Goal: Task Accomplishment & Management: Use online tool/utility

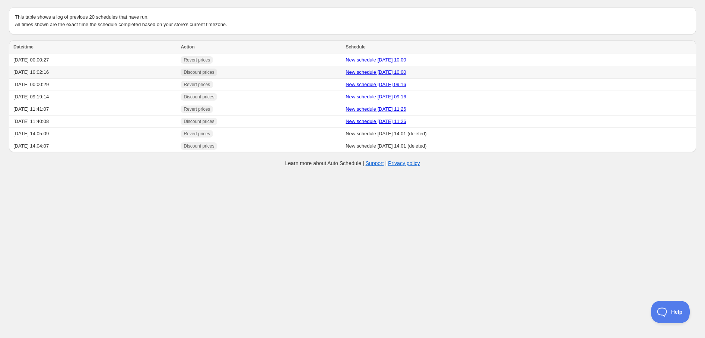
click at [371, 71] on link "New schedule Sep 09 2025 10:00" at bounding box center [375, 72] width 60 height 6
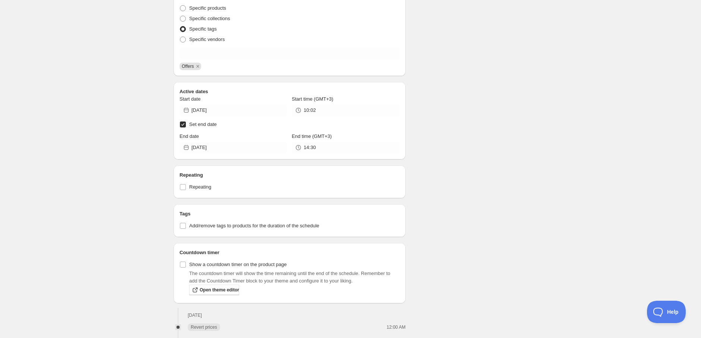
scroll to position [207, 0]
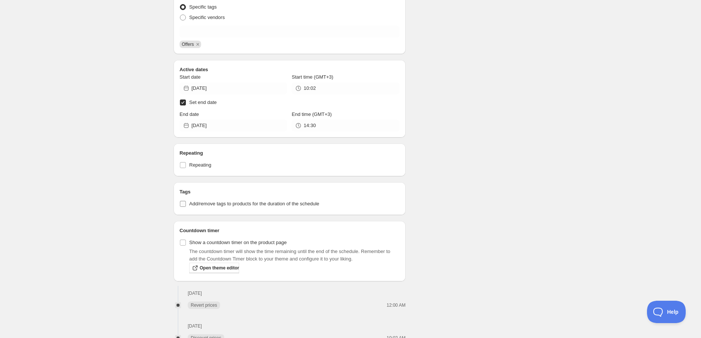
click at [185, 203] on input "Add/remove tags to products for the duration of the schedule" at bounding box center [183, 204] width 6 height 6
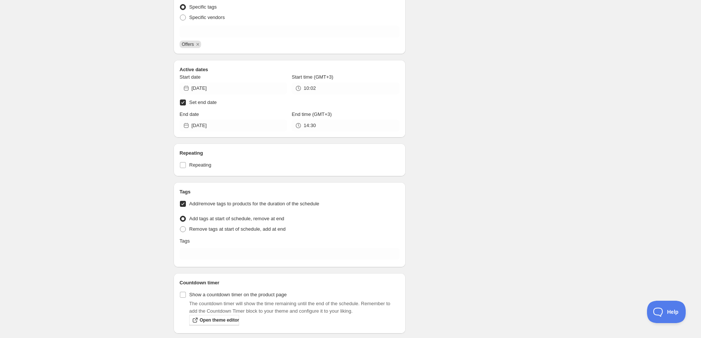
click at [184, 202] on input "Add/remove tags to products for the duration of the schedule" at bounding box center [183, 204] width 6 height 6
checkbox input "false"
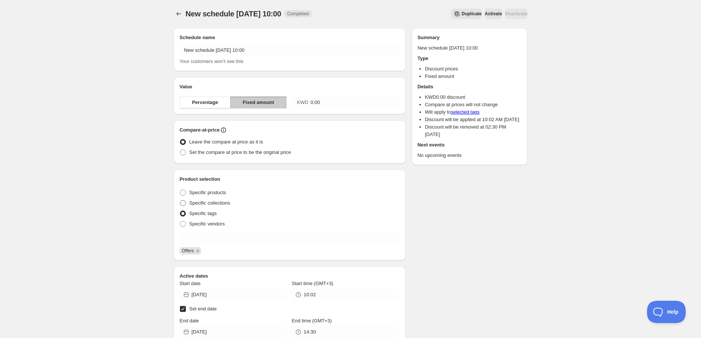
scroll to position [0, 0]
click at [180, 12] on icon "Schedules" at bounding box center [178, 13] width 7 height 7
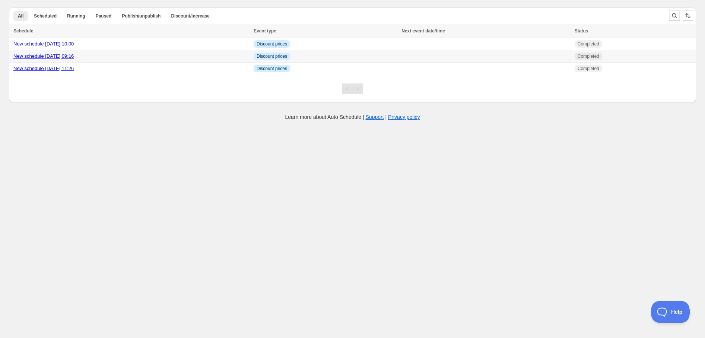
click at [61, 58] on link "New schedule Sep 07 2025 09:16" at bounding box center [43, 56] width 60 height 6
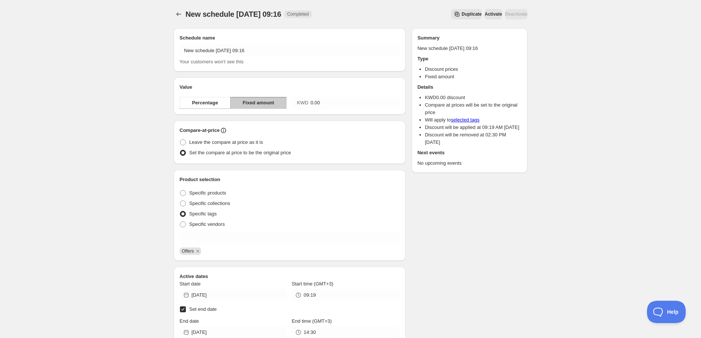
click at [466, 119] on link "selected tags" at bounding box center [465, 120] width 29 height 6
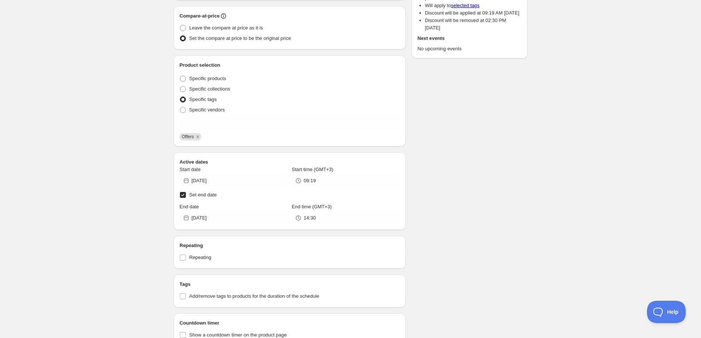
scroll to position [169, 0]
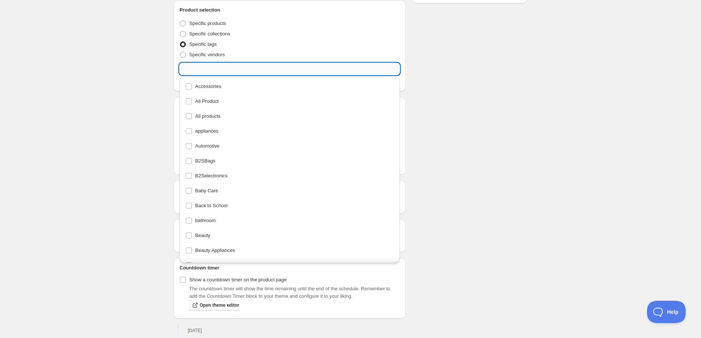
click at [204, 72] on input "text" at bounding box center [289, 69] width 220 height 12
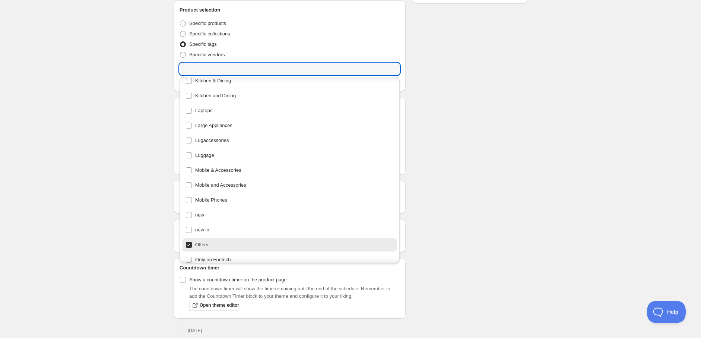
click at [188, 245] on div "Offers" at bounding box center [289, 244] width 208 height 10
checkbox input "false"
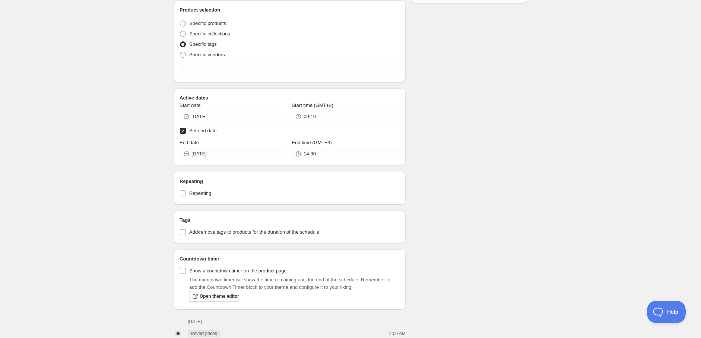
click at [140, 224] on div "New schedule Sep 07 2025 09:16. This page is ready New schedule Sep 07 2025 09:…" at bounding box center [350, 117] width 701 height 572
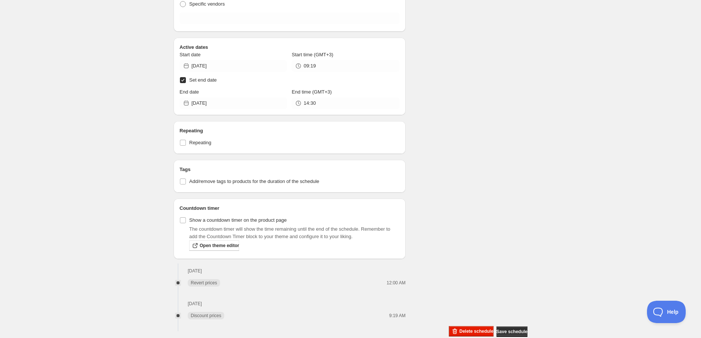
scroll to position [232, 0]
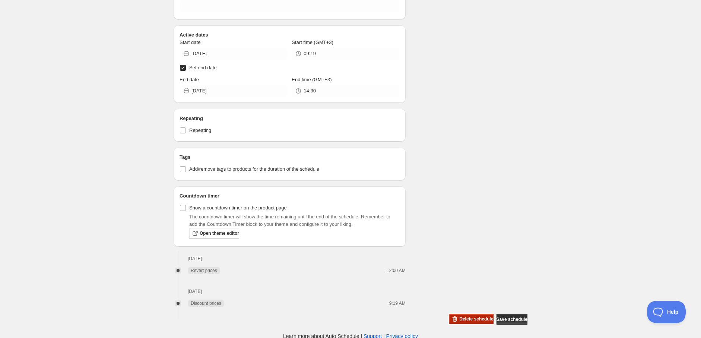
click at [461, 321] on button "Delete schedule" at bounding box center [471, 318] width 44 height 10
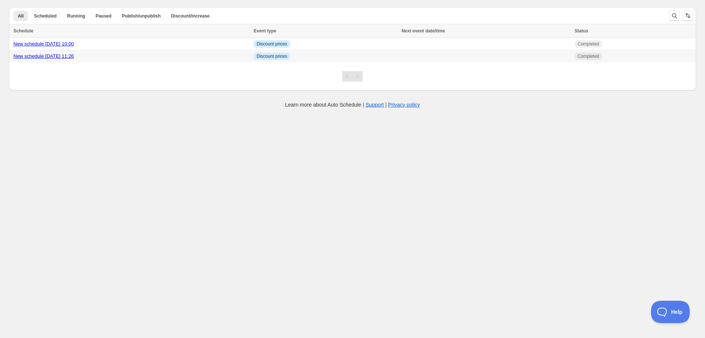
click at [57, 57] on link "New schedule Sep 03 2025 11:26" at bounding box center [43, 56] width 60 height 6
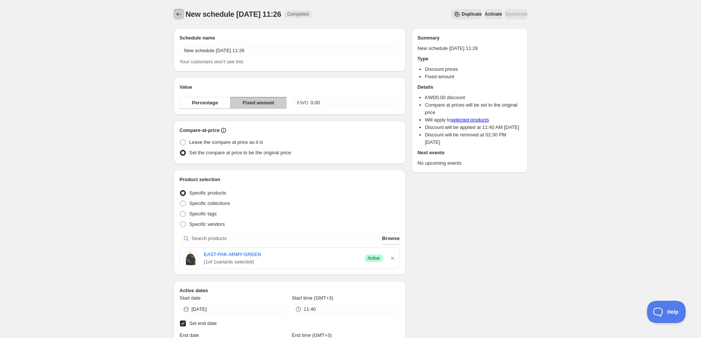
click at [180, 15] on icon "Schedules" at bounding box center [178, 13] width 7 height 7
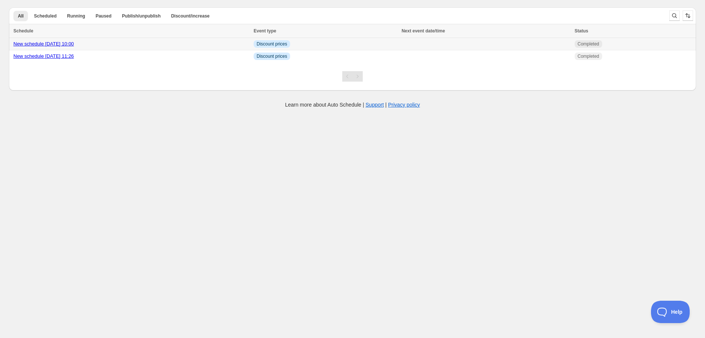
click at [51, 46] on link "New schedule Sep 09 2025 10:00" at bounding box center [43, 44] width 60 height 6
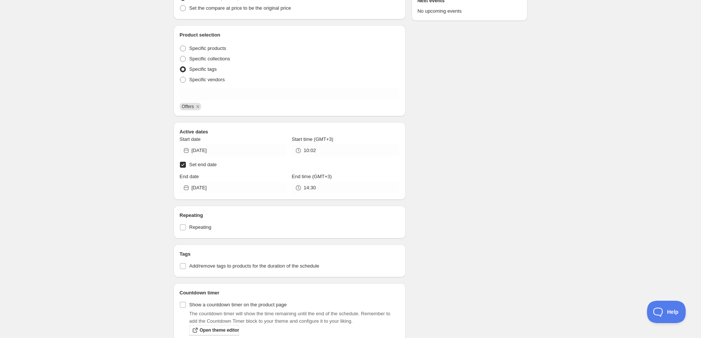
scroll to position [242, 0]
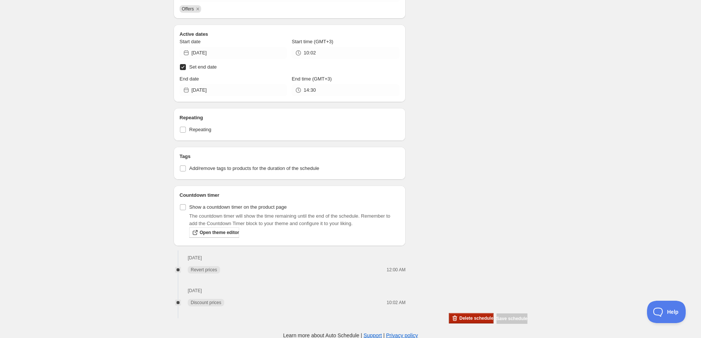
click at [459, 316] on span "Delete schedule" at bounding box center [476, 318] width 34 height 6
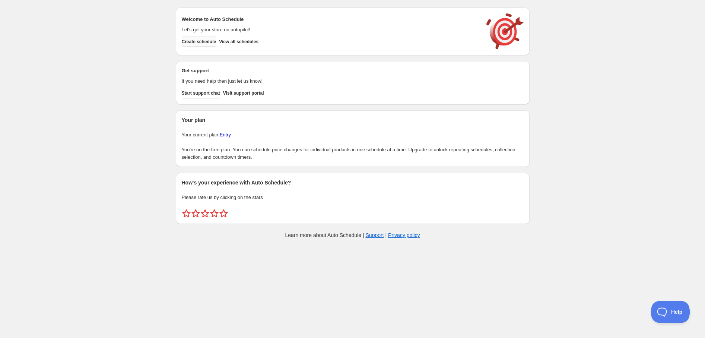
click at [207, 46] on button "Create schedule" at bounding box center [199, 41] width 35 height 10
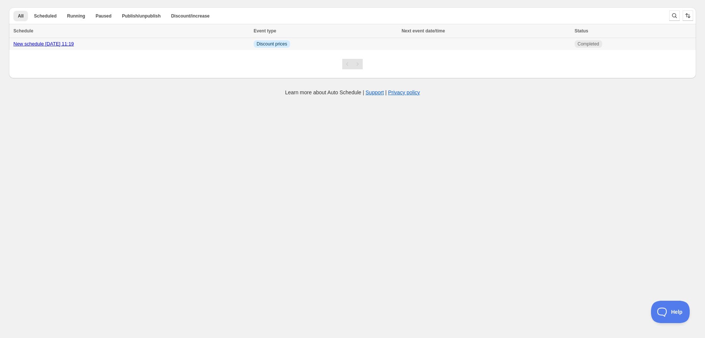
click at [49, 48] on td "New schedule [DATE] 11:19" at bounding box center [130, 44] width 242 height 12
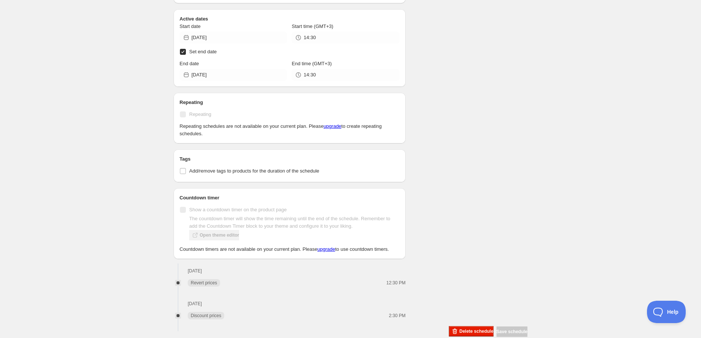
scroll to position [294, 0]
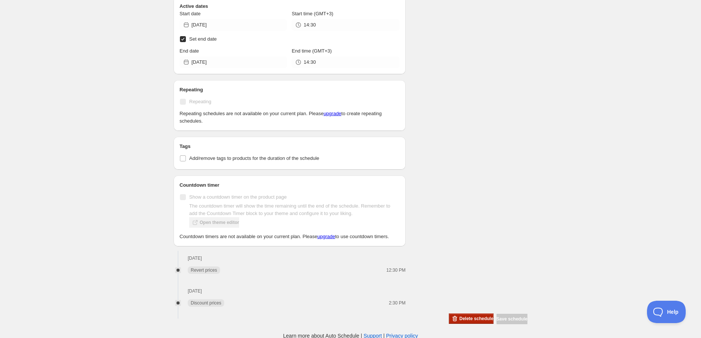
click at [472, 315] on span "Delete schedule" at bounding box center [476, 318] width 34 height 6
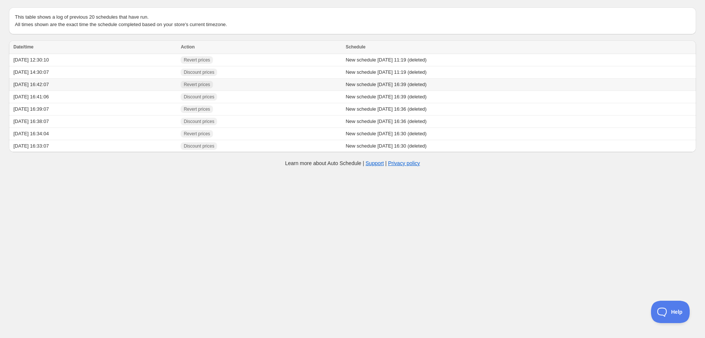
click at [213, 88] on span "Revert prices" at bounding box center [197, 84] width 32 height 7
click at [214, 98] on span "Discount prices" at bounding box center [199, 97] width 31 height 6
